Goal: Task Accomplishment & Management: Use online tool/utility

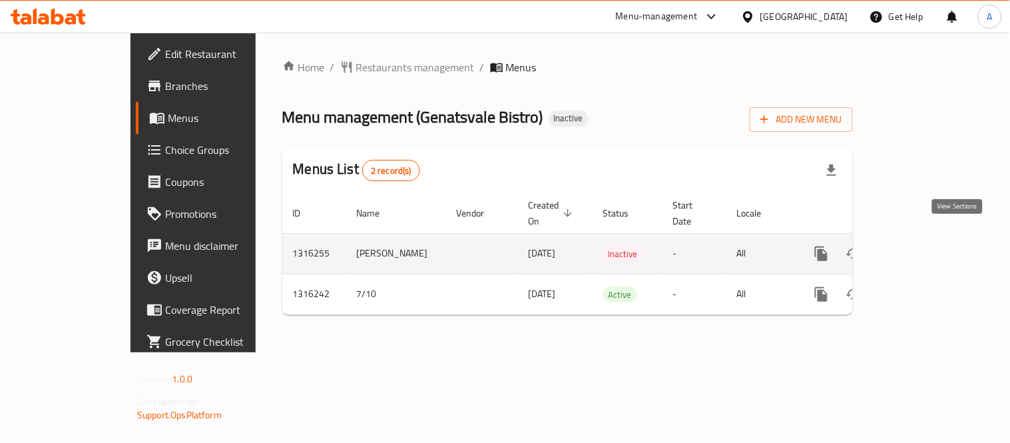
click at [923, 248] on icon "enhanced table" at bounding box center [917, 254] width 12 height 12
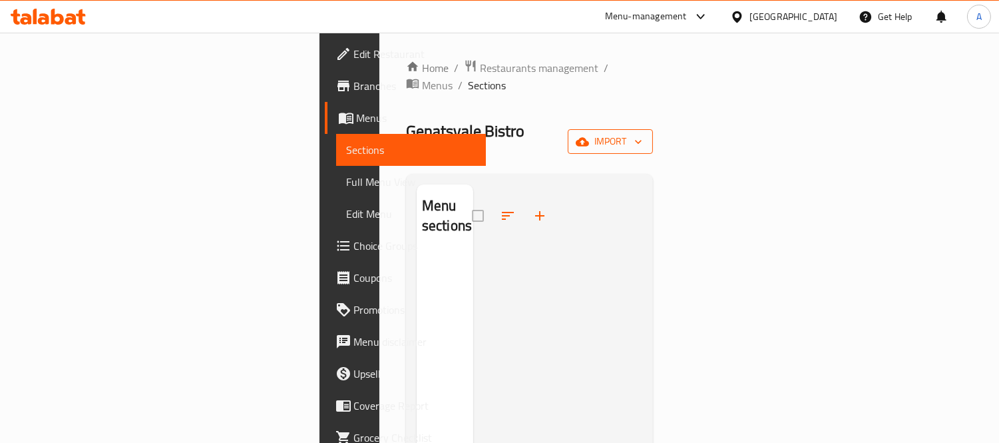
click at [589, 135] on icon "button" at bounding box center [582, 141] width 13 height 13
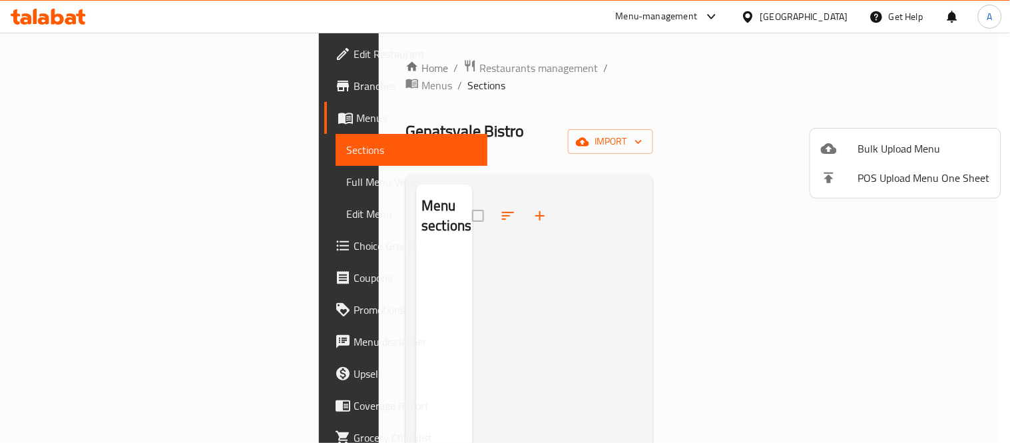
click at [883, 140] on span "Bulk Upload Menu" at bounding box center [924, 148] width 132 height 16
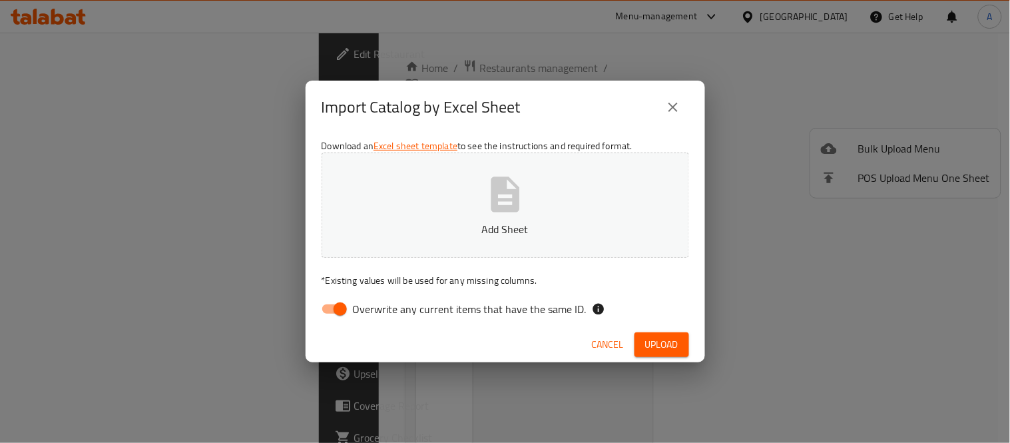
click at [507, 243] on button "Add Sheet" at bounding box center [505, 204] width 367 height 105
click at [337, 316] on input "Overwrite any current items that have the same ID." at bounding box center [340, 308] width 76 height 25
checkbox input "false"
click at [671, 345] on span "Upload" at bounding box center [661, 344] width 33 height 17
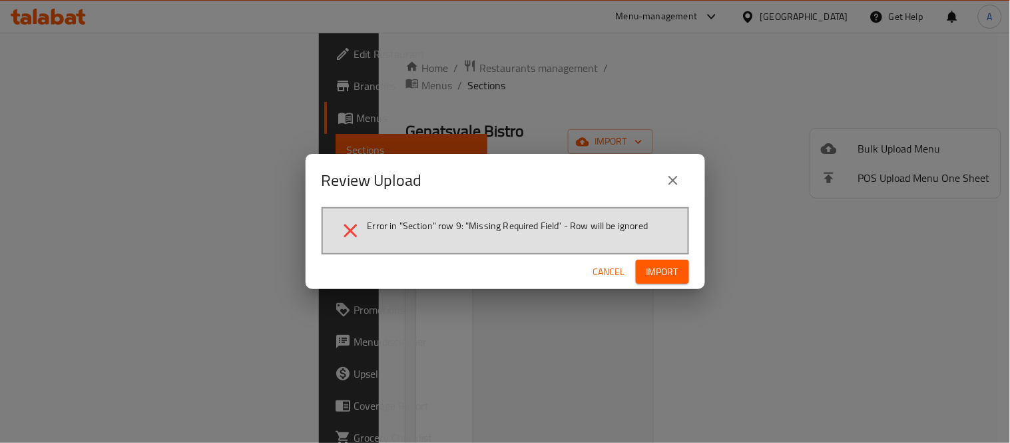
click at [615, 271] on span "Cancel" at bounding box center [609, 272] width 32 height 17
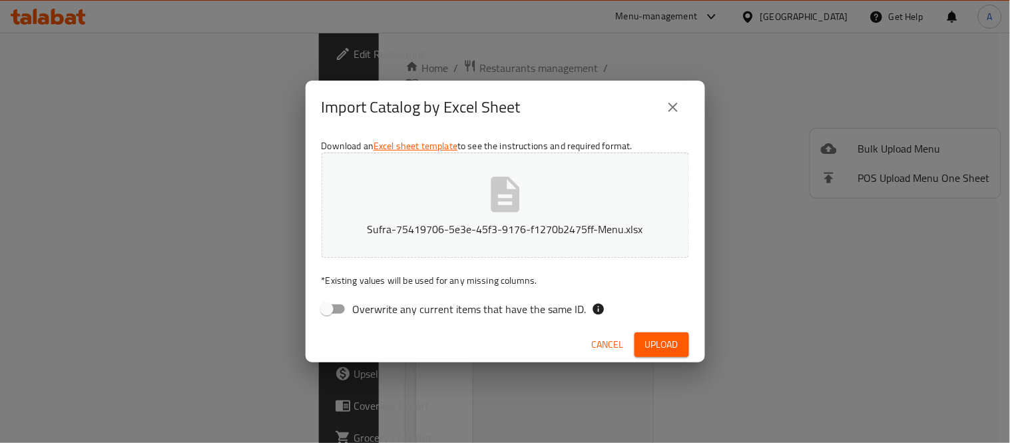
click at [582, 207] on button "Sufra-75419706-5e3e-45f3-9176-f1270b2475ff-Menu.xlsx" at bounding box center [505, 204] width 367 height 105
click at [682, 354] on button "Upload" at bounding box center [661, 344] width 55 height 25
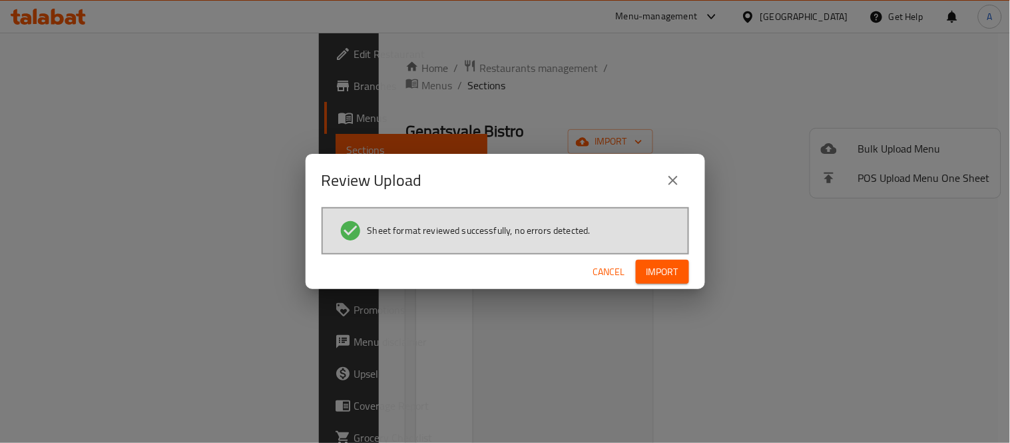
click at [653, 268] on span "Import" at bounding box center [662, 272] width 32 height 17
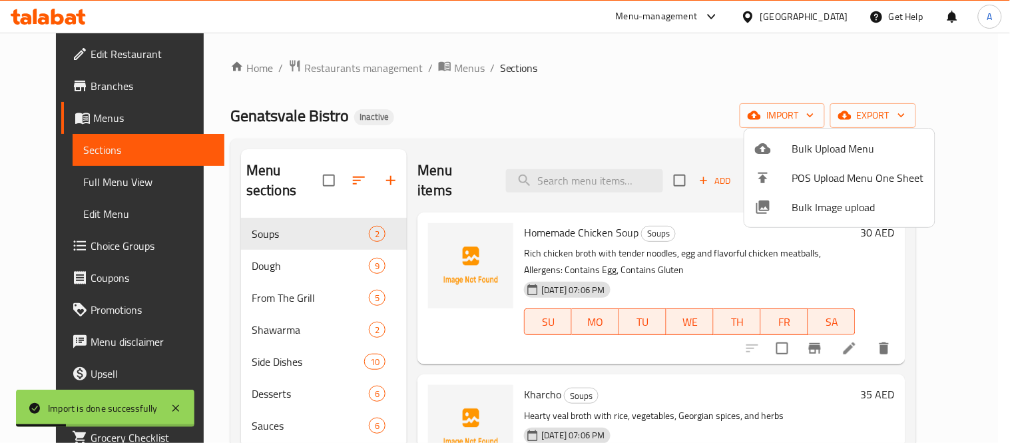
click at [596, 131] on div at bounding box center [505, 221] width 1010 height 443
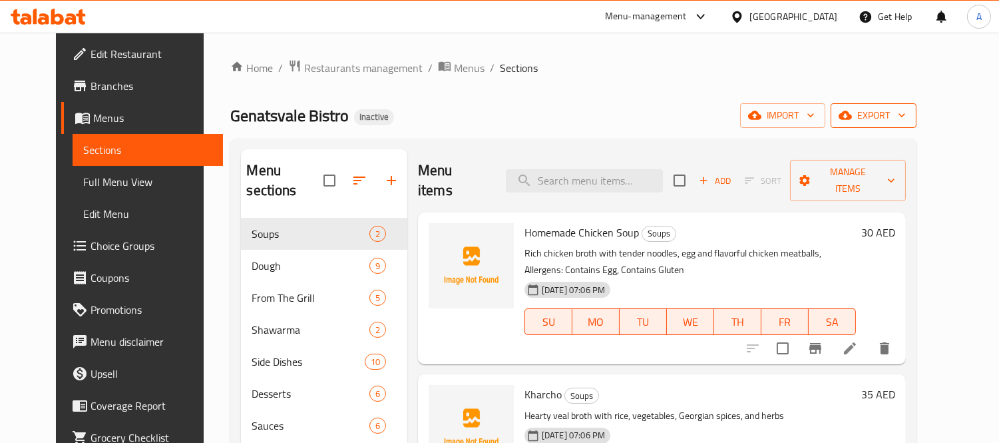
click at [906, 117] on span "export" at bounding box center [873, 115] width 65 height 17
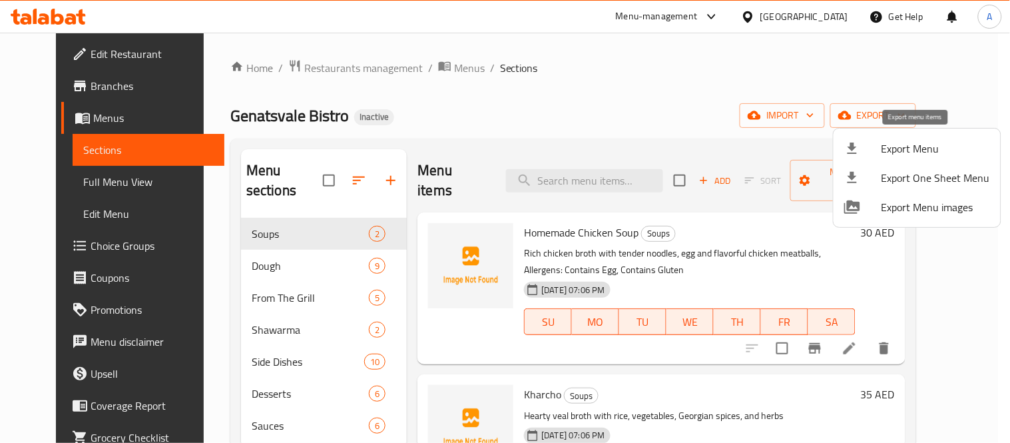
click at [906, 136] on li "Export Menu" at bounding box center [916, 148] width 167 height 29
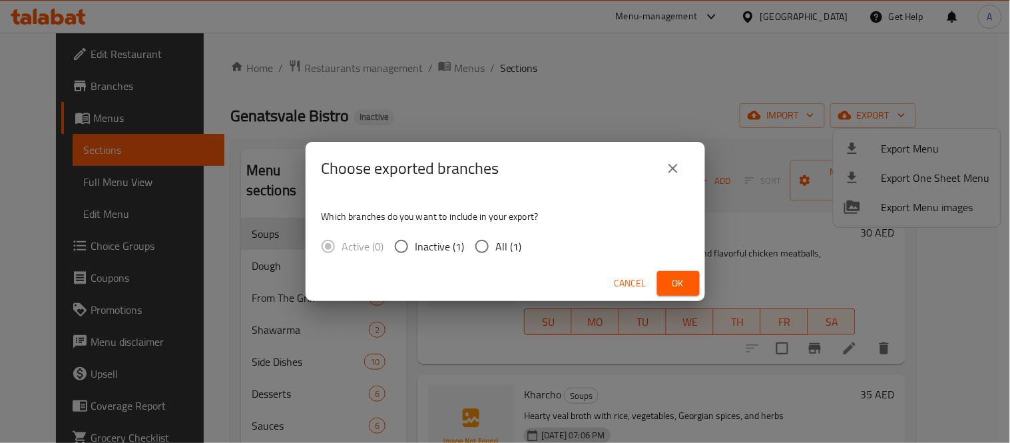
click at [469, 240] on input "All (1)" at bounding box center [482, 246] width 28 height 28
radio input "true"
click at [677, 280] on span "Ok" at bounding box center [678, 283] width 21 height 17
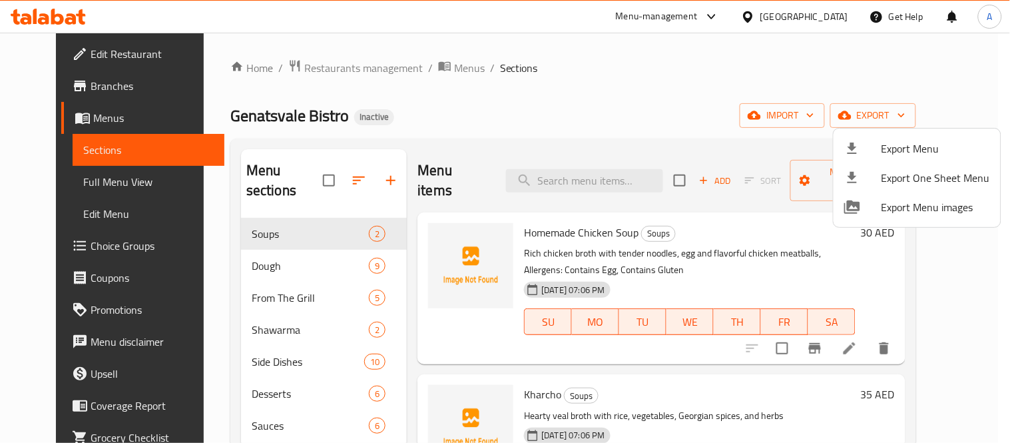
click at [234, 274] on div at bounding box center [505, 221] width 1010 height 443
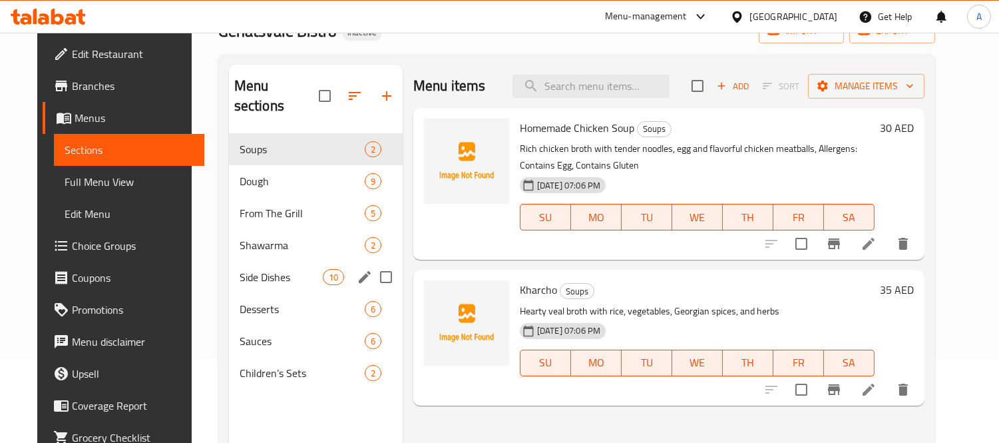
scroll to position [186, 0]
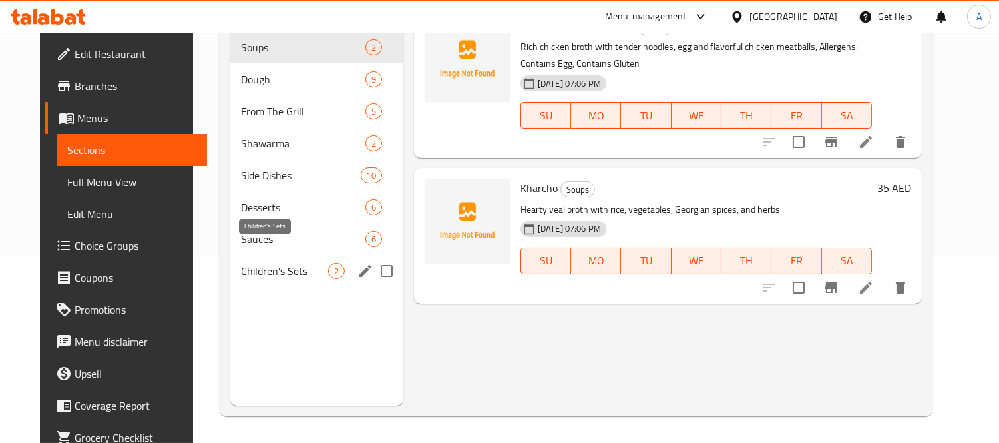
click at [258, 263] on span "Children’s Sets" at bounding box center [284, 271] width 87 height 16
